Goal: Communication & Community: Answer question/provide support

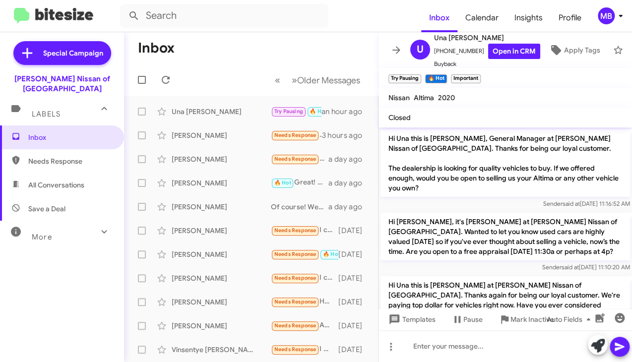
scroll to position [416, 0]
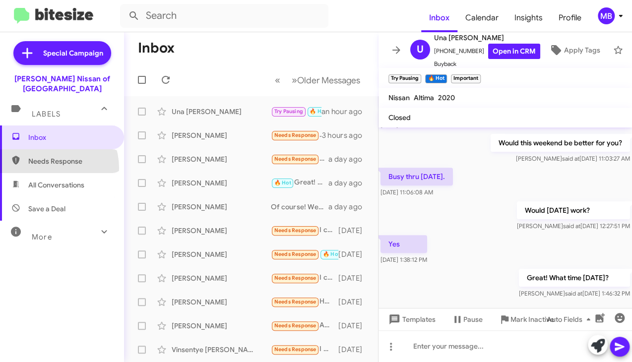
click at [48, 158] on span "Needs Response" at bounding box center [62, 161] width 124 height 24
type input "in:needs-response"
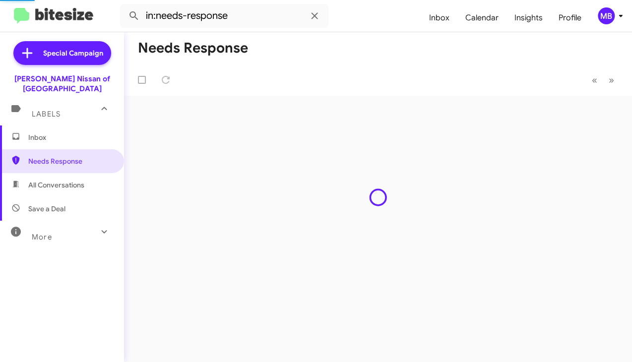
click at [57, 125] on span "Inbox" at bounding box center [62, 137] width 124 height 24
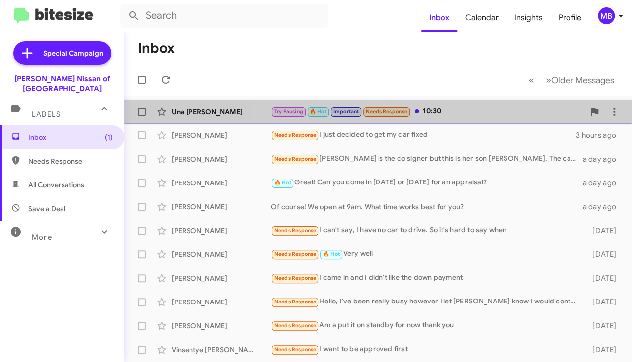
click at [452, 118] on div "Una [PERSON_NAME] Try Pausing 🔥 Hot Important Needs Response 10:30 an hour ago" at bounding box center [378, 112] width 492 height 20
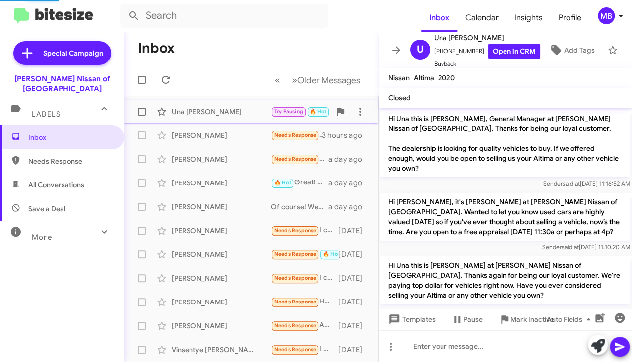
scroll to position [432, 0]
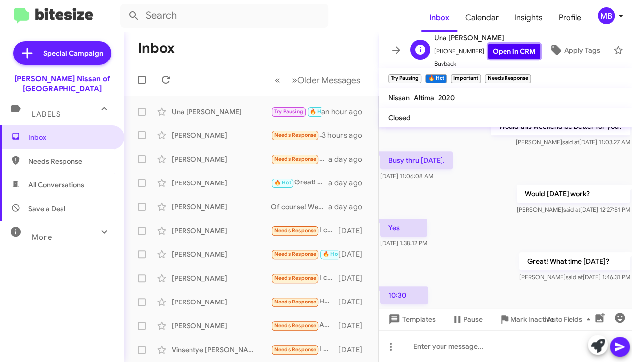
click at [502, 50] on link "Open in CRM" at bounding box center [514, 51] width 52 height 15
